Goal: Entertainment & Leisure: Consume media (video, audio)

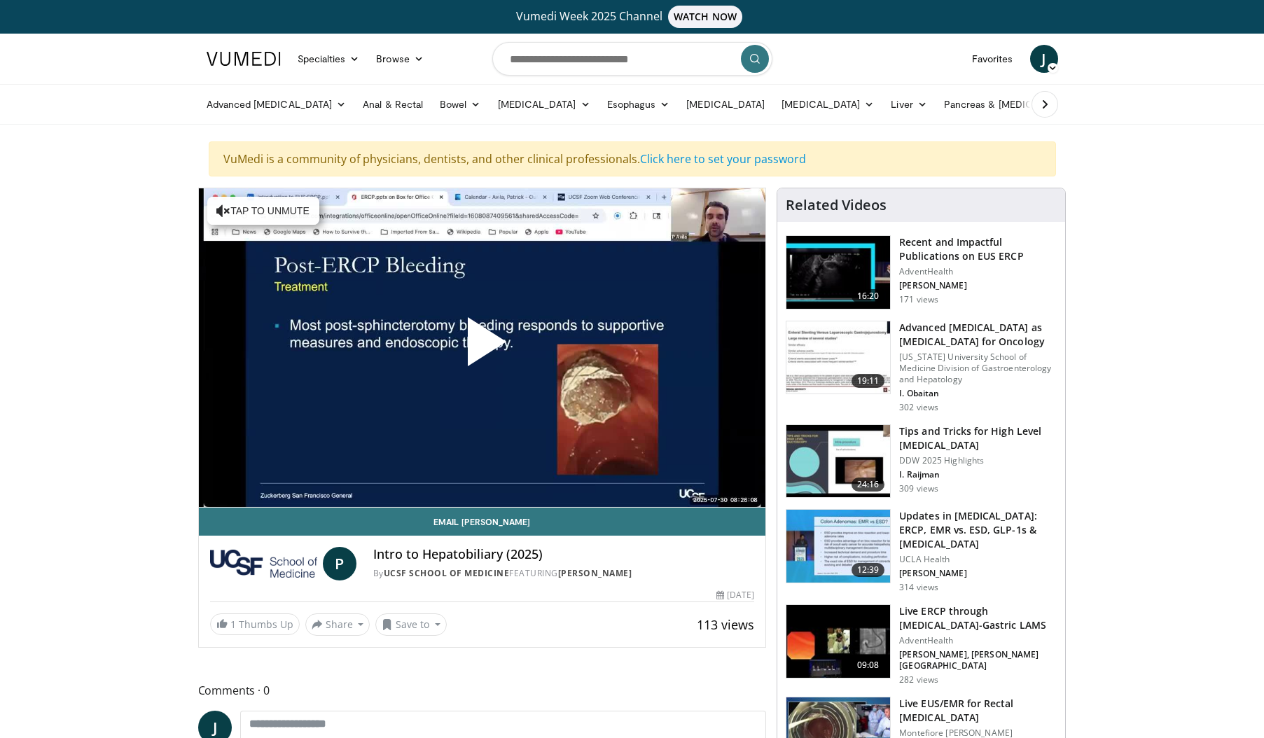
click at [482, 347] on span "Video Player" at bounding box center [482, 347] width 0 height 0
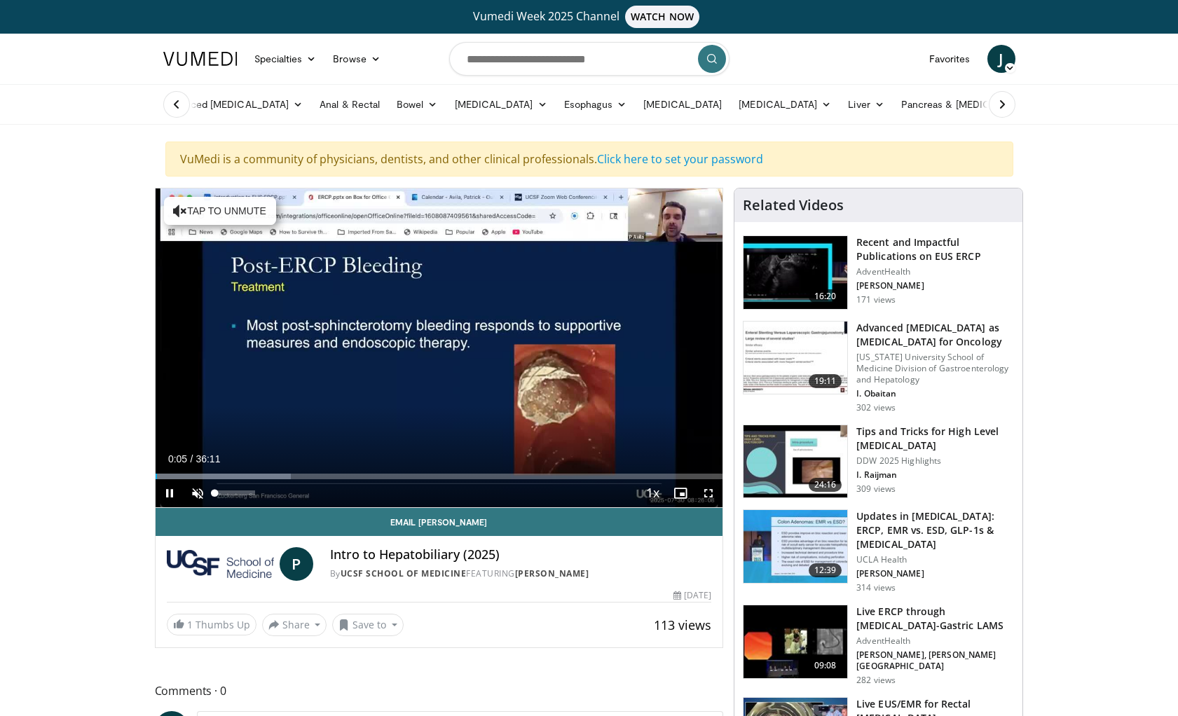
click at [199, 492] on span "Video Player" at bounding box center [198, 493] width 28 height 28
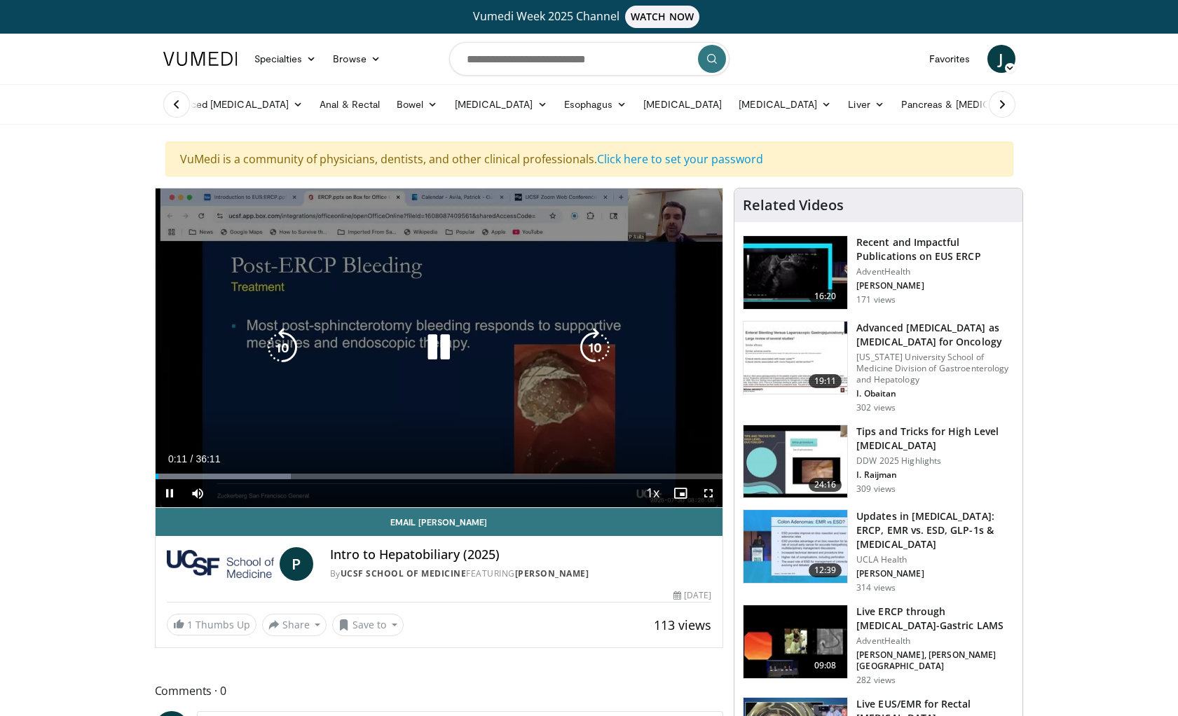
click at [277, 356] on icon "Video Player" at bounding box center [282, 347] width 39 height 39
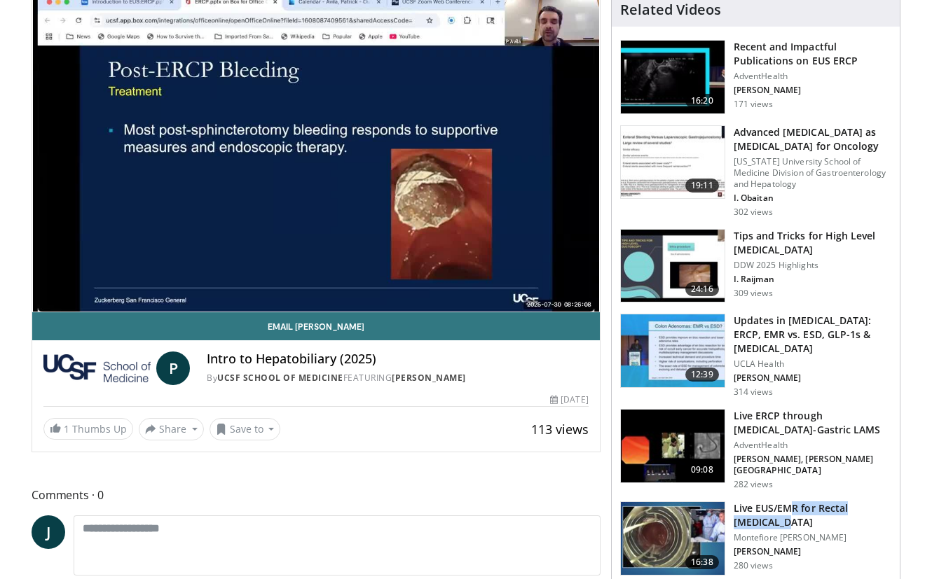
scroll to position [195, 0]
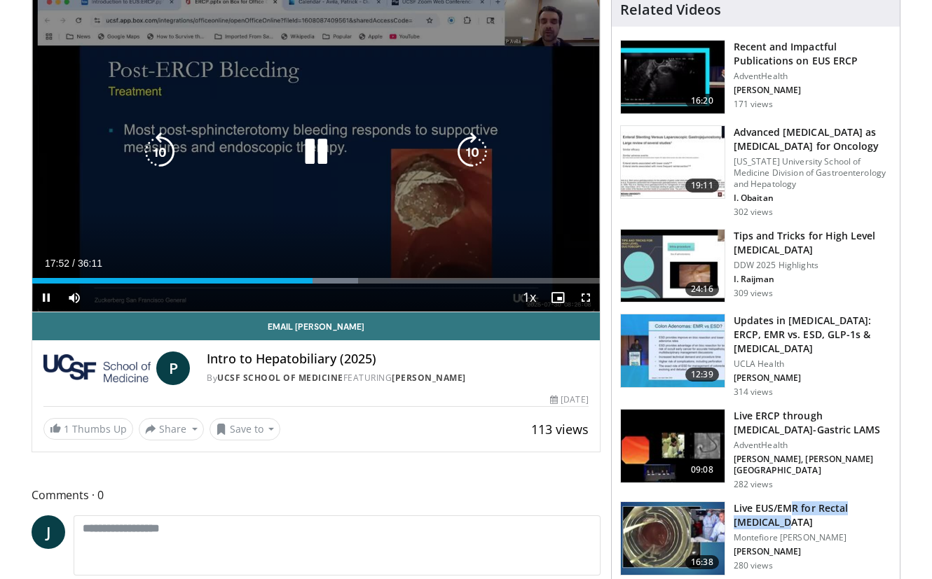
click at [157, 150] on icon "Video Player" at bounding box center [159, 151] width 39 height 39
click at [168, 159] on icon "Video Player" at bounding box center [159, 151] width 39 height 39
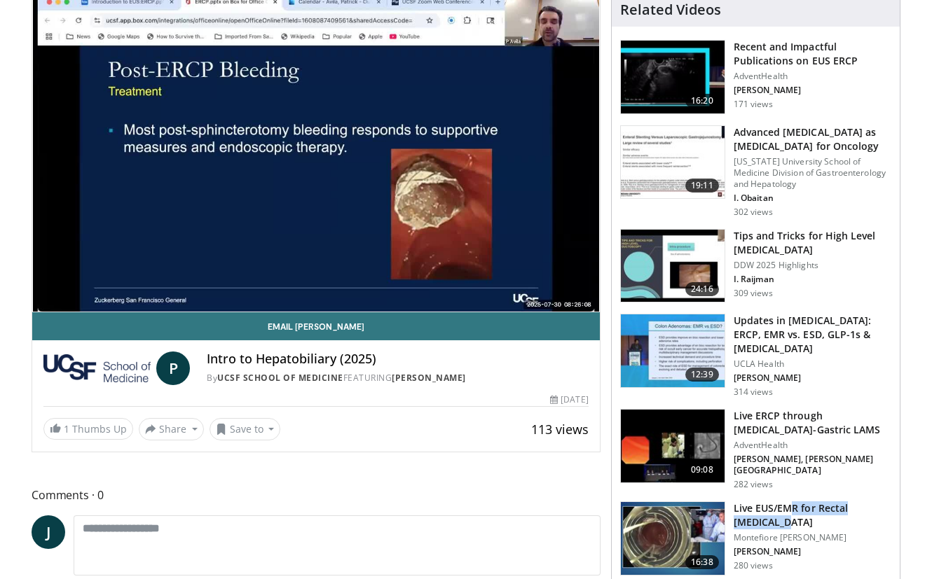
scroll to position [197, 0]
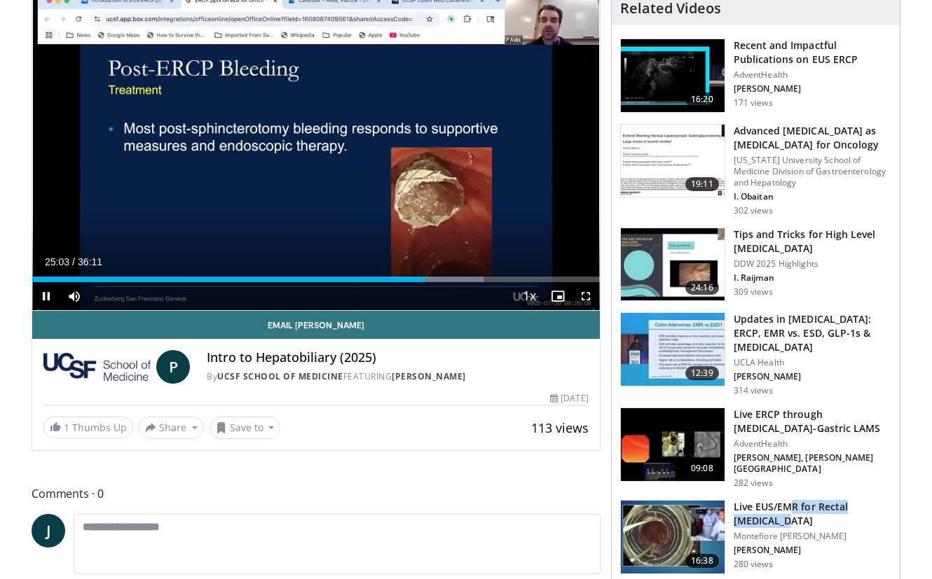
click at [46, 295] on span "Video Player" at bounding box center [46, 296] width 28 height 28
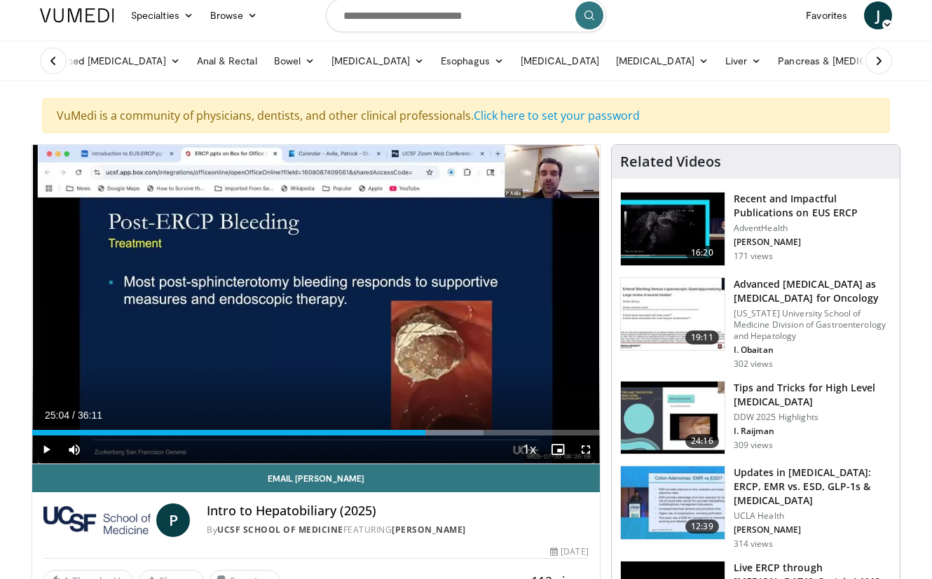
scroll to position [41, 0]
